Goal: Information Seeking & Learning: Learn about a topic

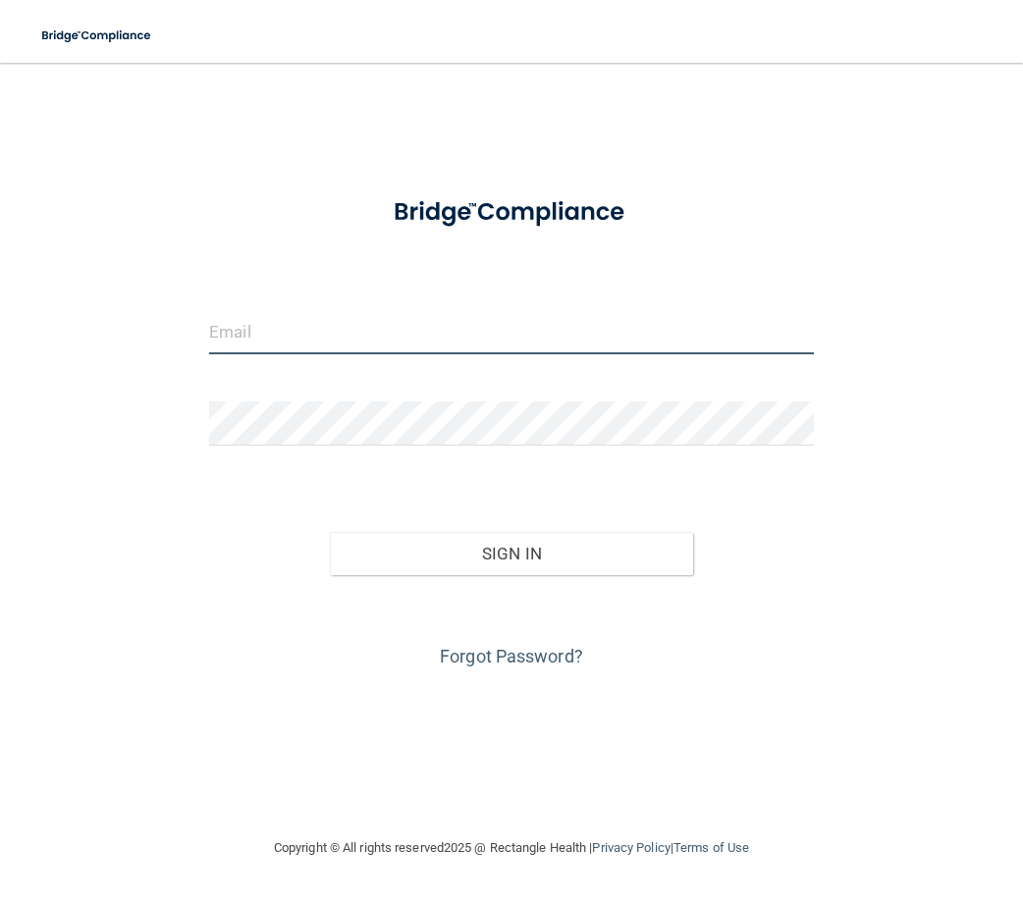
click at [253, 345] on input "email" at bounding box center [511, 332] width 605 height 44
type input "[EMAIL_ADDRESS][DOMAIN_NAME]"
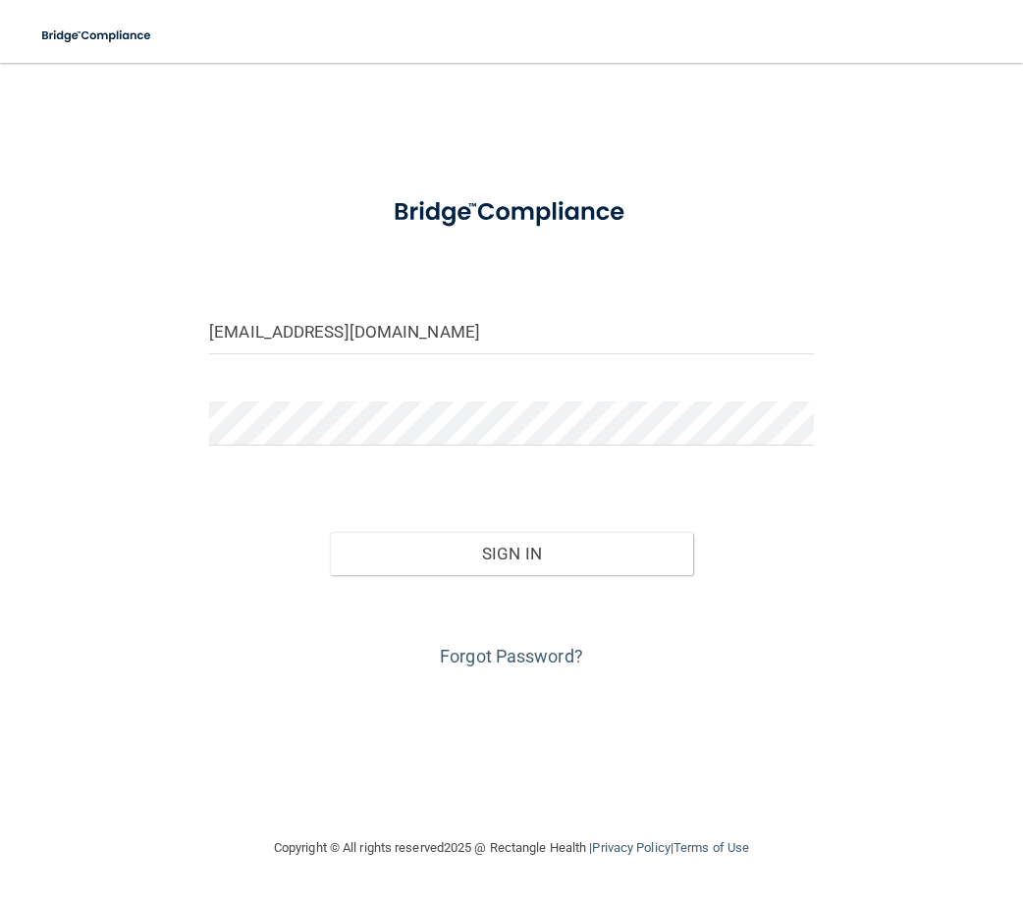
click at [524, 575] on div "Forgot Password?" at bounding box center [511, 624] width 634 height 98
click at [549, 554] on button "Sign In" at bounding box center [511, 553] width 362 height 43
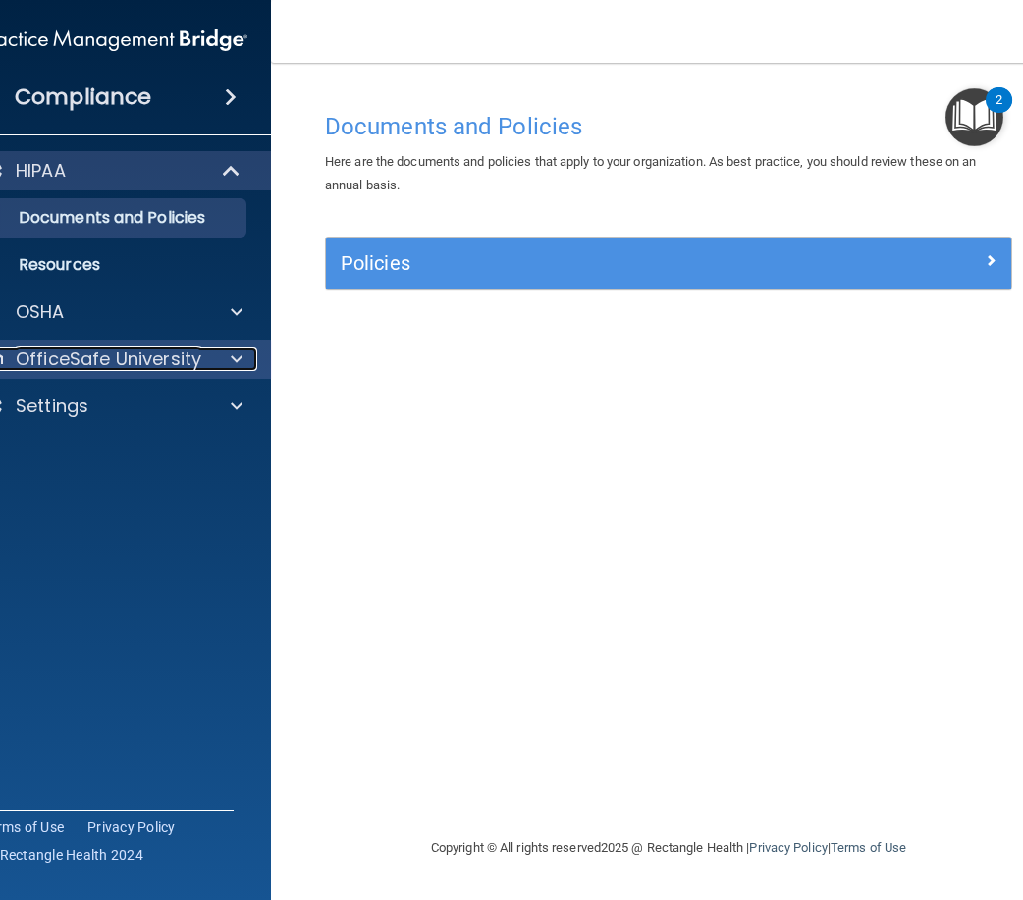
click at [120, 356] on p "OfficeSafe University" at bounding box center [109, 359] width 186 height 24
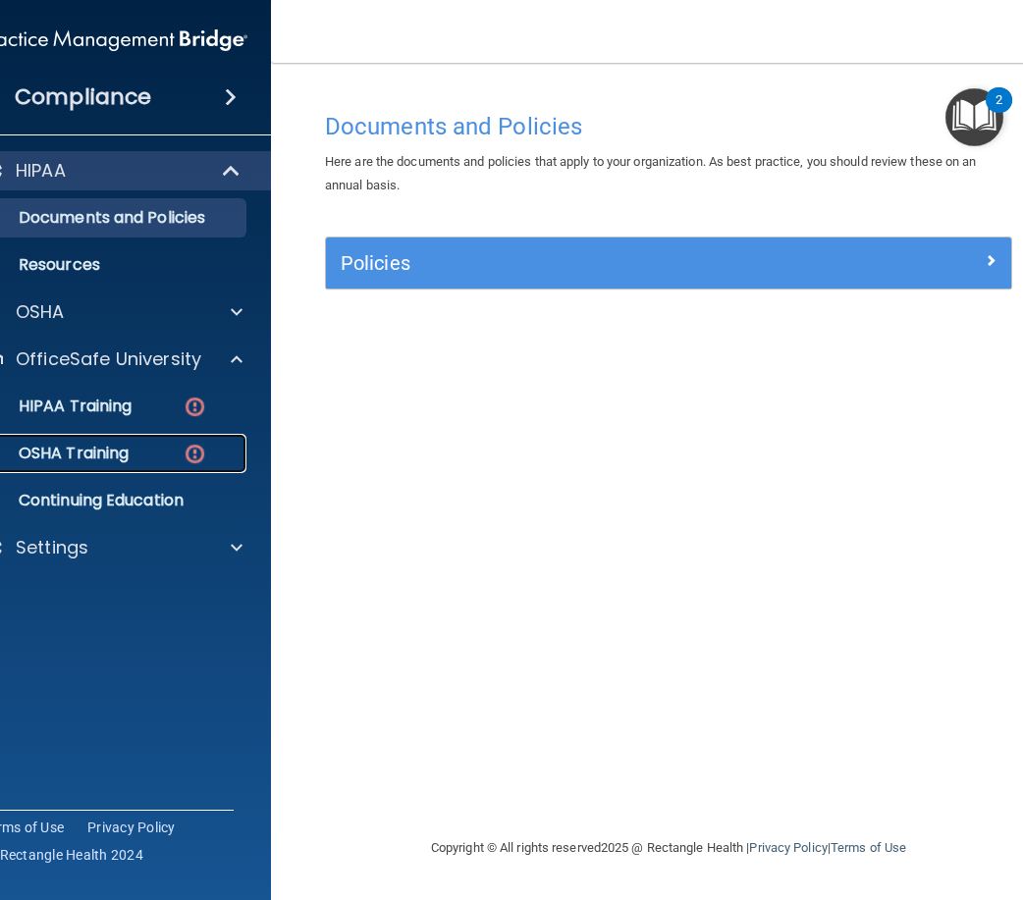
click at [191, 460] on img at bounding box center [195, 454] width 25 height 25
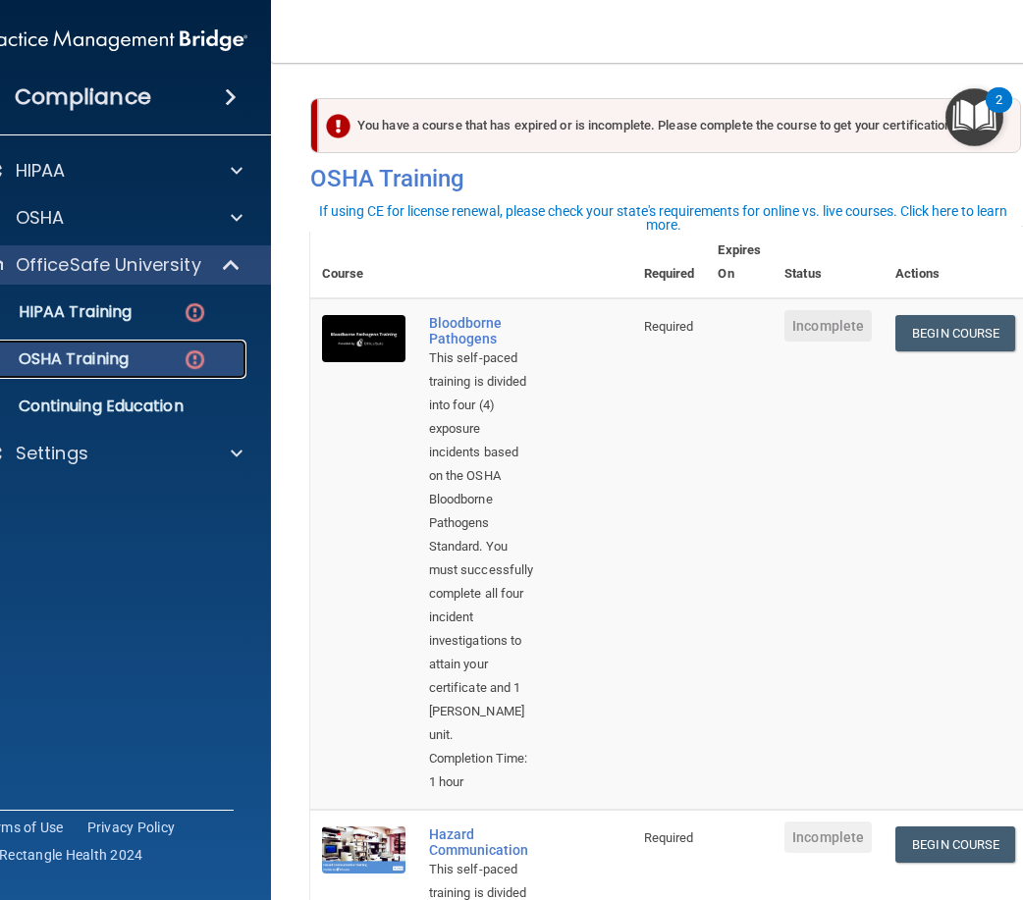
click at [60, 354] on p "OSHA Training" at bounding box center [49, 359] width 159 height 20
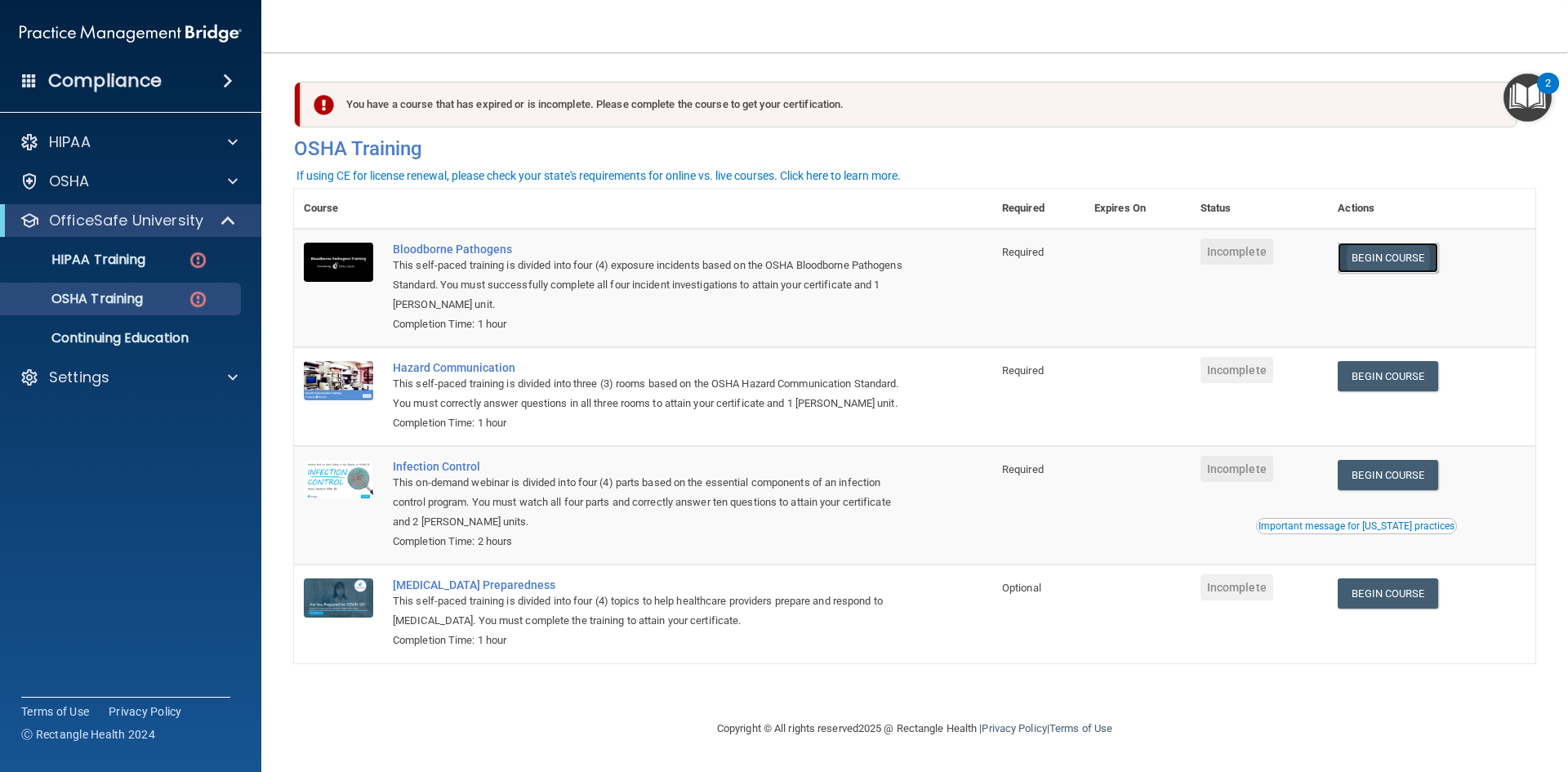
click at [850, 245] on link "Begin Course" at bounding box center [1387, 258] width 100 height 30
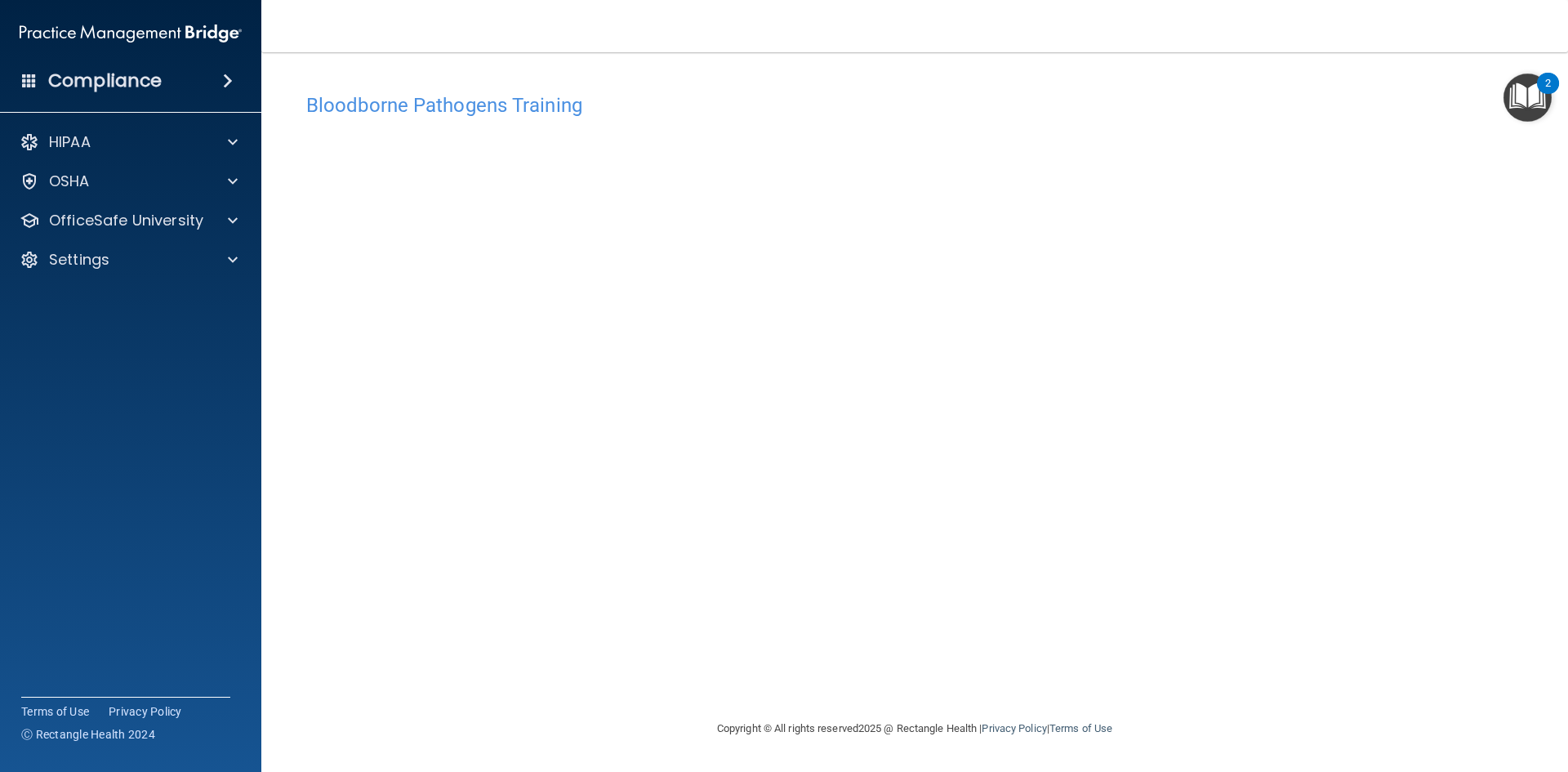
drag, startPoint x: 1412, startPoint y: 631, endPoint x: 1067, endPoint y: 111, distance: 624.0
click at [1067, 111] on h4 "Bloodborne Pathogens Training" at bounding box center [914, 106] width 1217 height 22
click at [123, 263] on div "Settings" at bounding box center [108, 260] width 202 height 20
click at [108, 334] on p "Sign Out" at bounding box center [122, 339] width 223 height 17
